Goal: Task Accomplishment & Management: Manage account settings

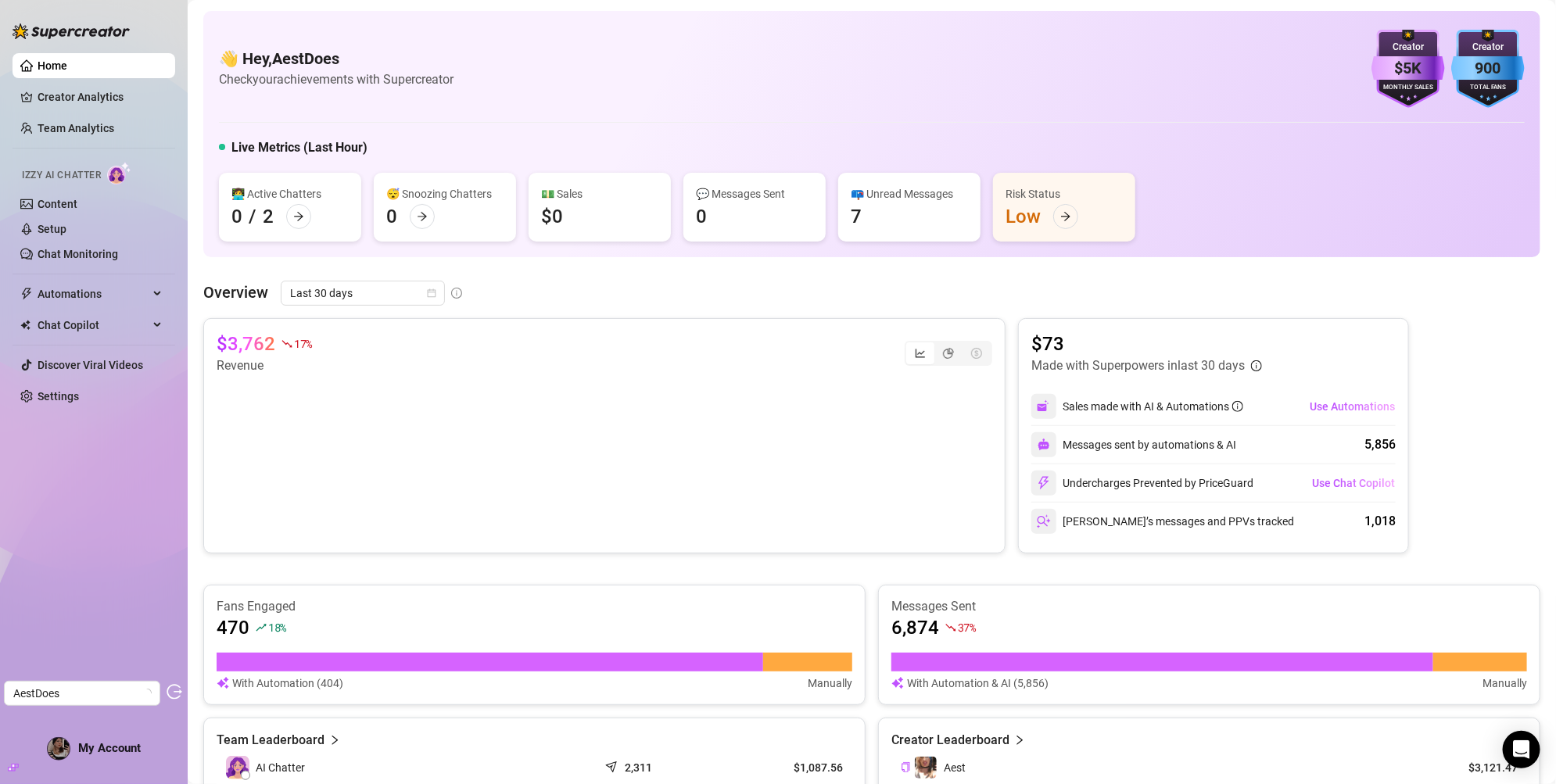
click at [102, 742] on span "My Account" at bounding box center [109, 748] width 63 height 14
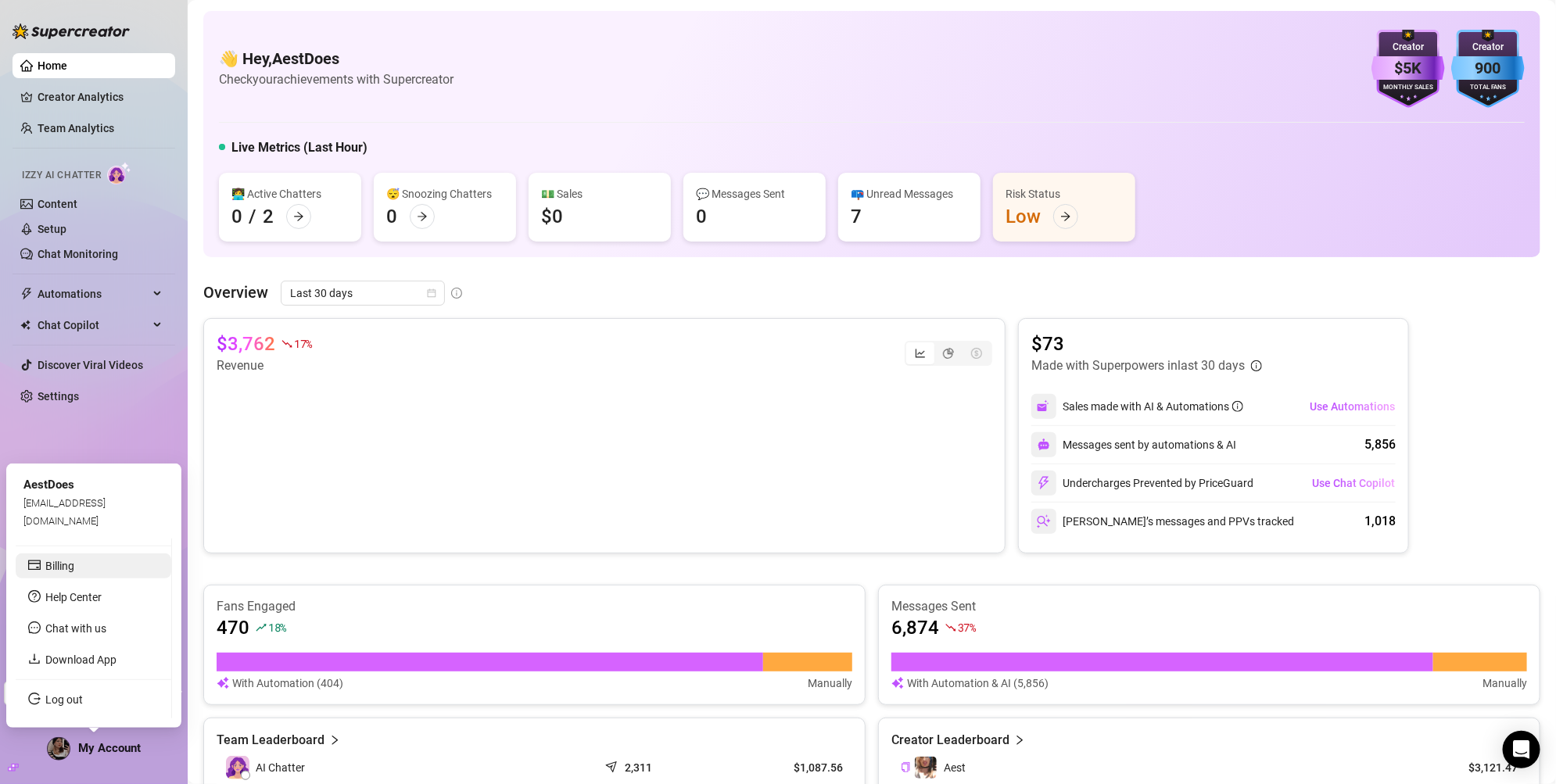
click at [74, 572] on link "Billing" at bounding box center [60, 566] width 29 height 13
